Goal: Task Accomplishment & Management: Manage account settings

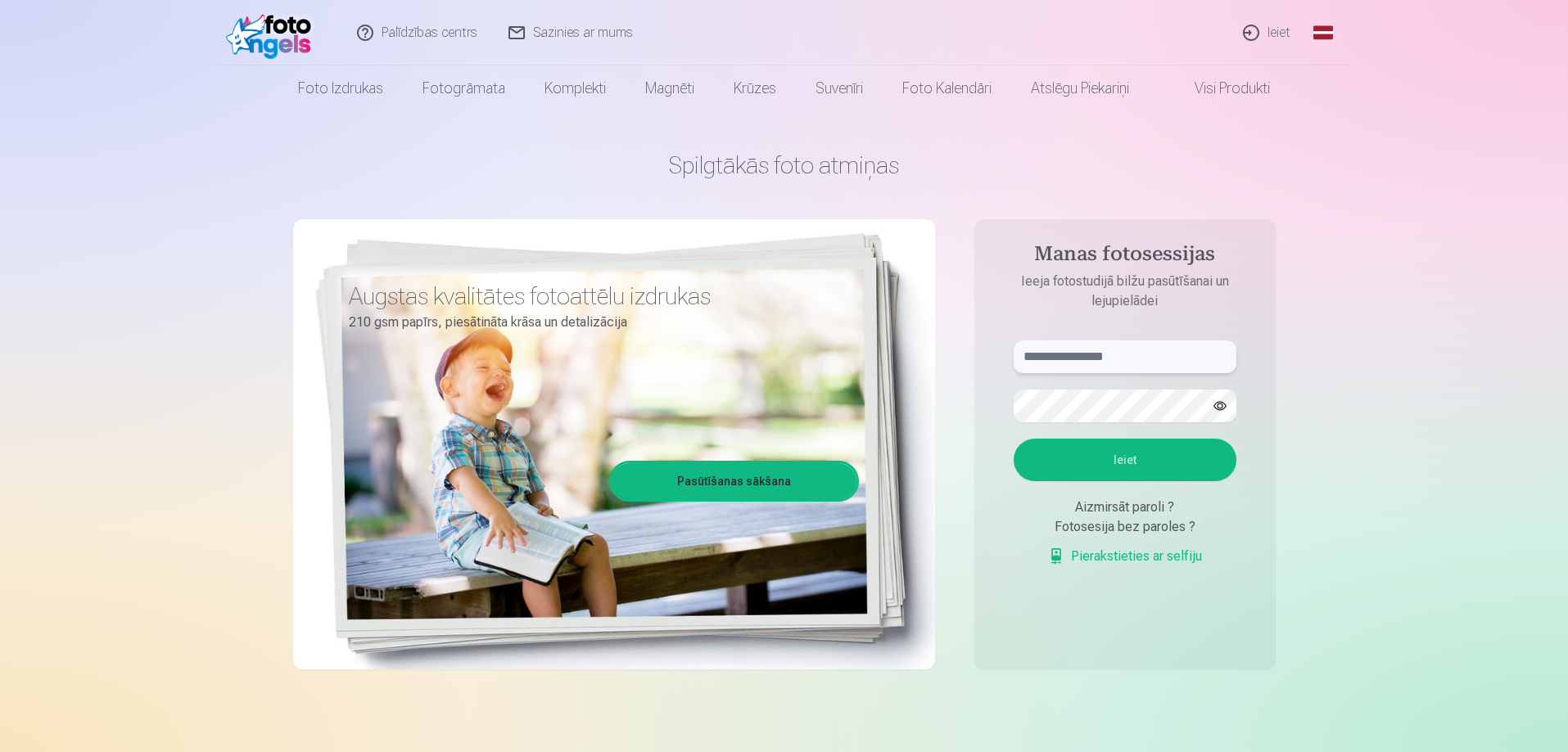
click at [1174, 352] on input "text" at bounding box center [1125, 357] width 223 height 33
type input "**********"
click at [1132, 475] on button "Ieiet" at bounding box center [1125, 460] width 223 height 43
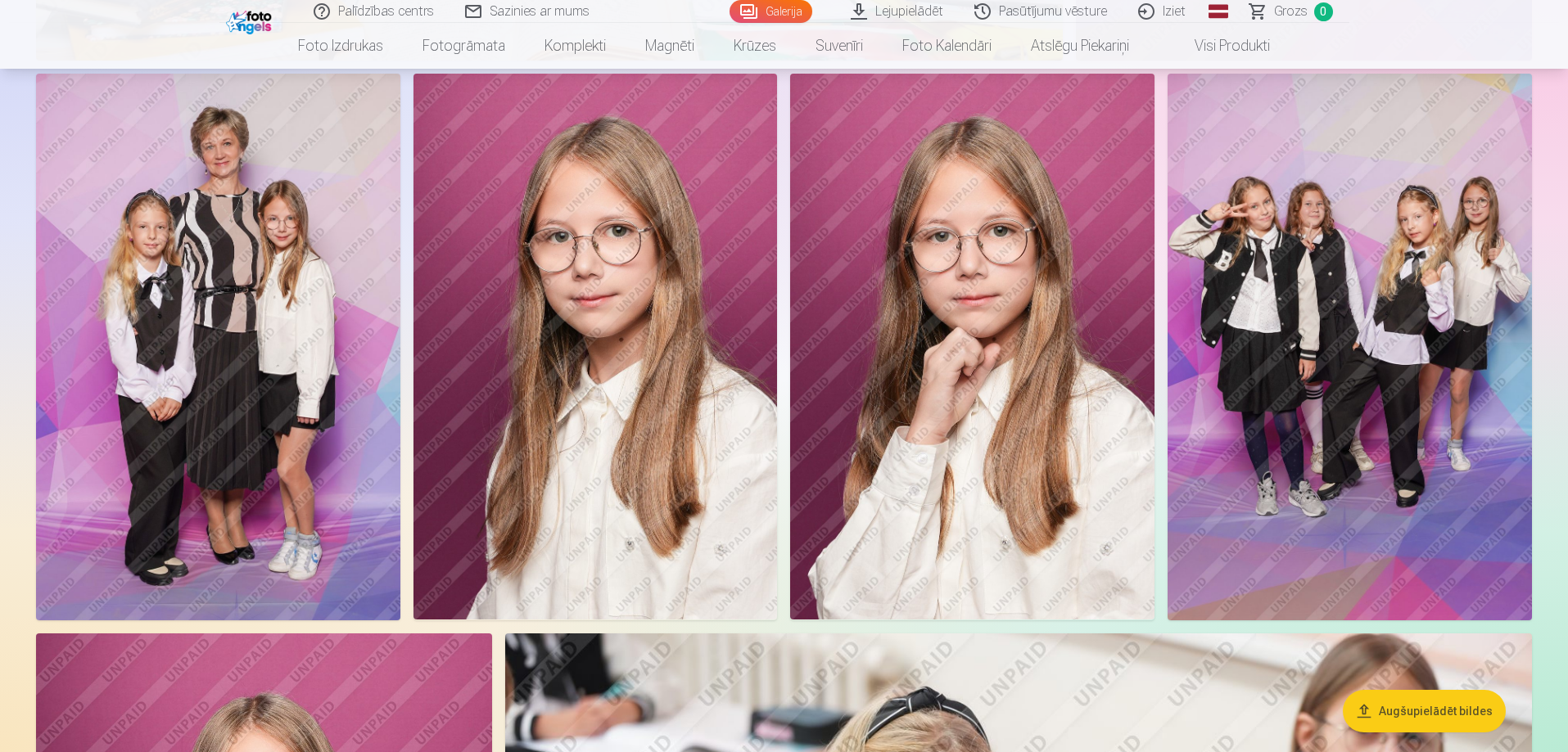
scroll to position [4901, 0]
